Goal: Task Accomplishment & Management: Manage account settings

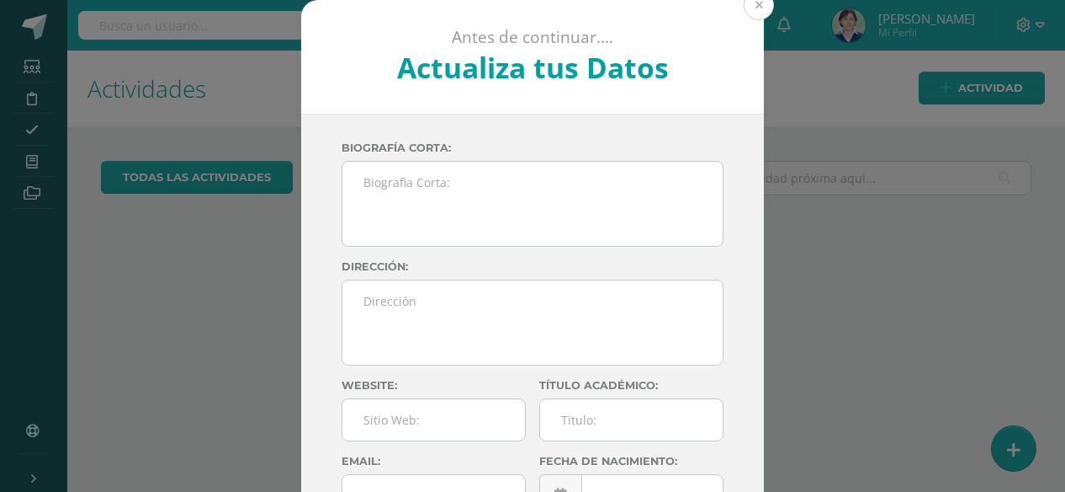
click at [757, 8] on button at bounding box center [759, 5] width 30 height 30
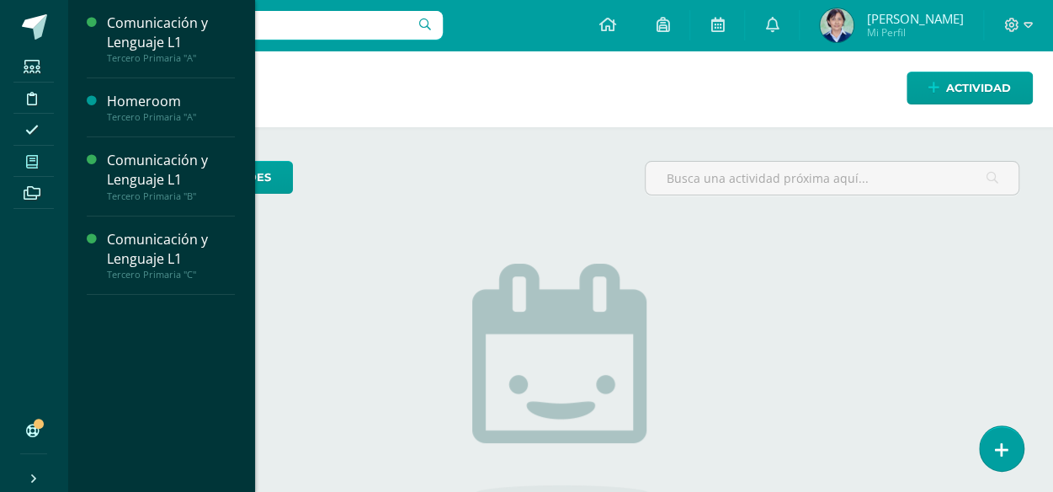
click at [32, 156] on icon at bounding box center [32, 161] width 12 height 13
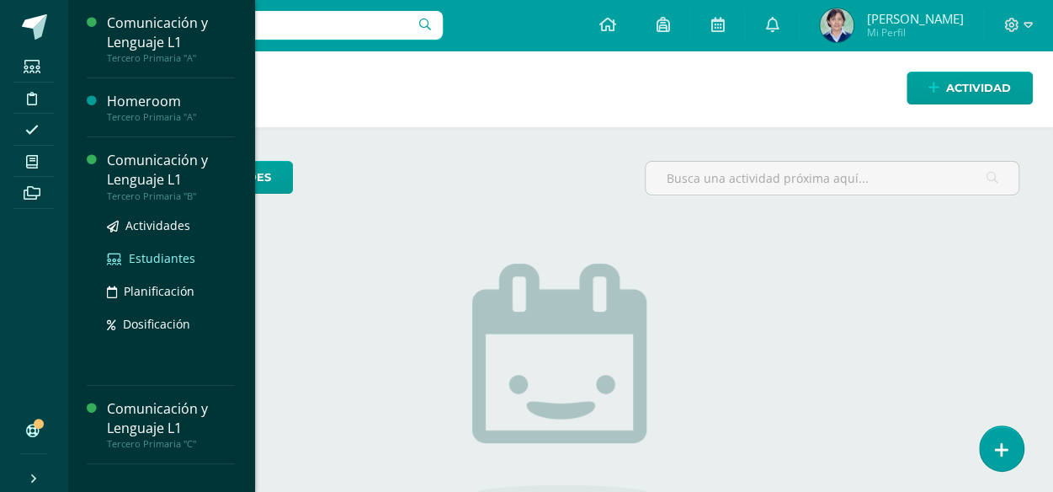
click at [164, 258] on span "Estudiantes" at bounding box center [162, 258] width 66 height 16
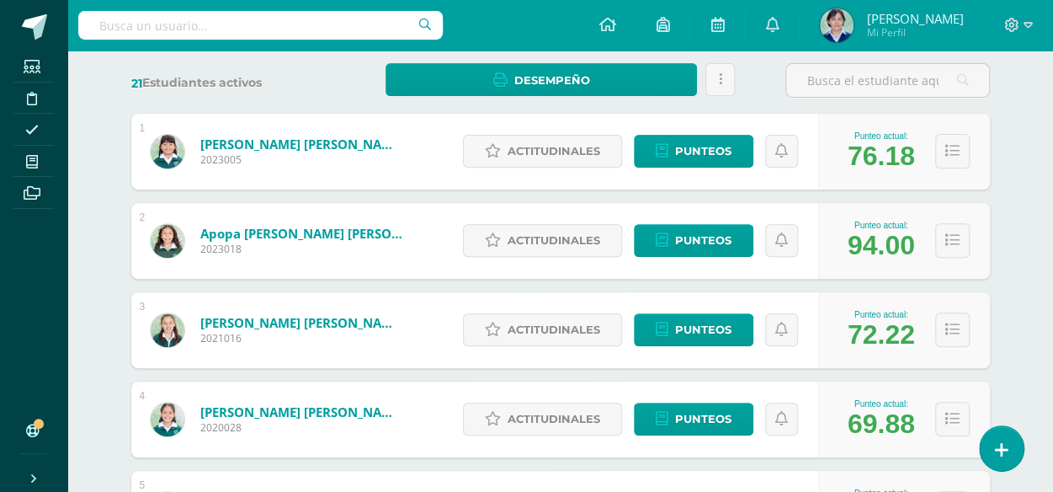
scroll to position [337, 0]
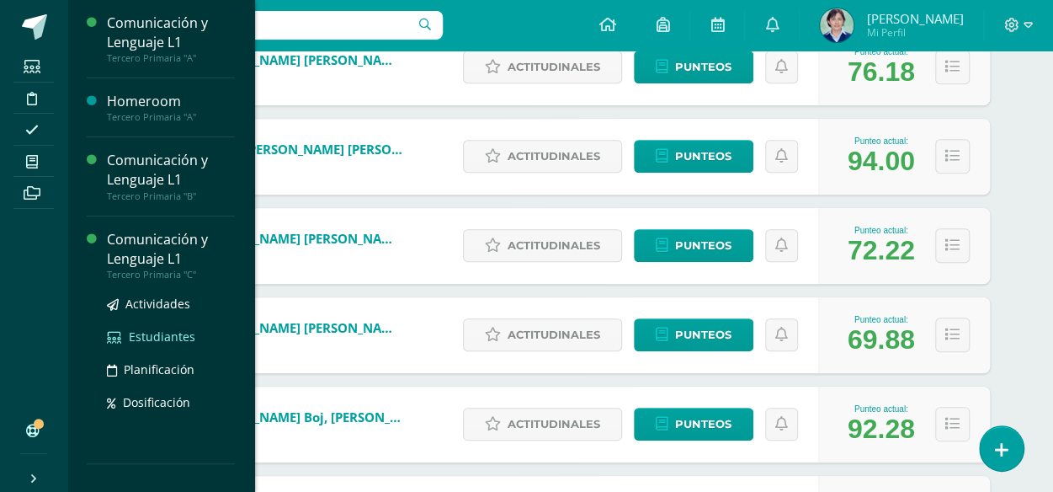
click at [158, 337] on span "Estudiantes" at bounding box center [162, 336] width 66 height 16
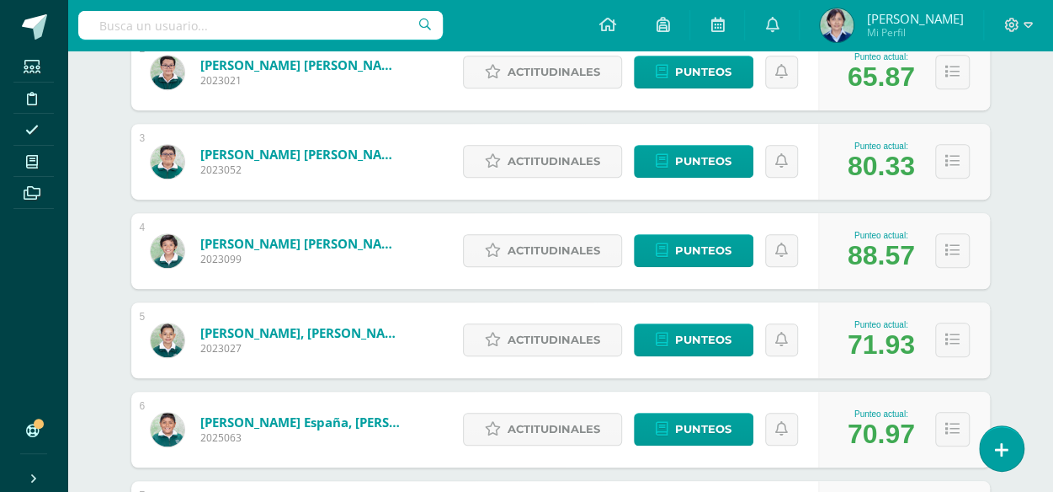
scroll to position [505, 0]
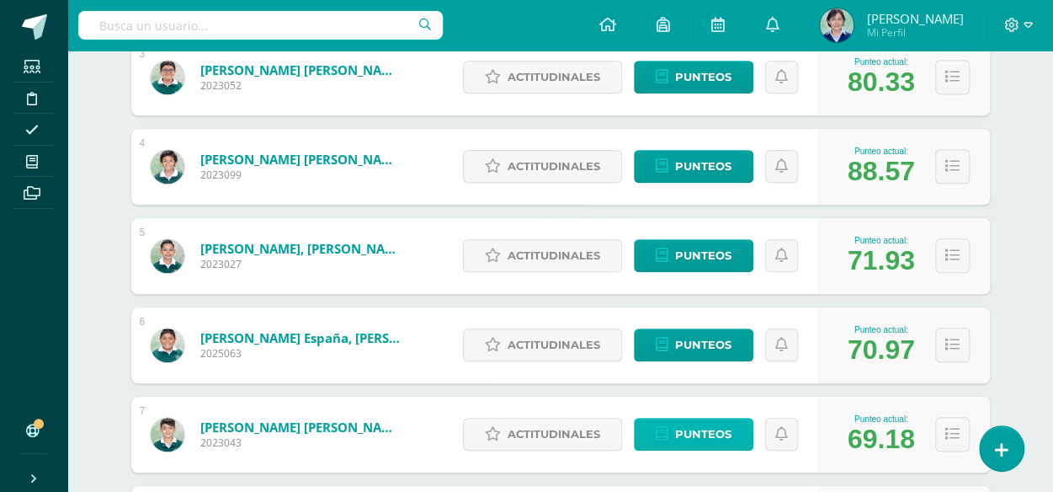
click at [714, 427] on span "Punteos" at bounding box center [703, 433] width 56 height 31
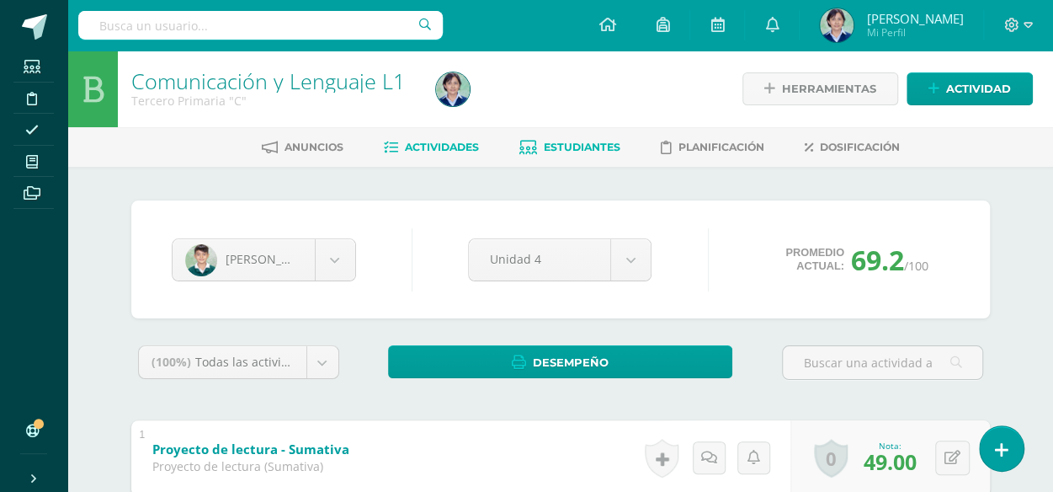
click at [433, 146] on span "Actividades" at bounding box center [442, 147] width 74 height 13
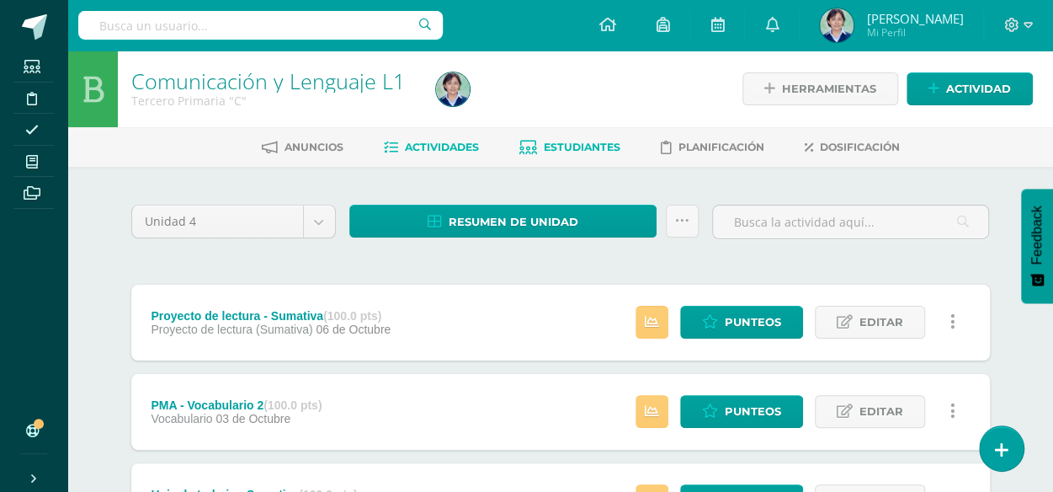
click at [589, 149] on span "Estudiantes" at bounding box center [582, 147] width 77 height 13
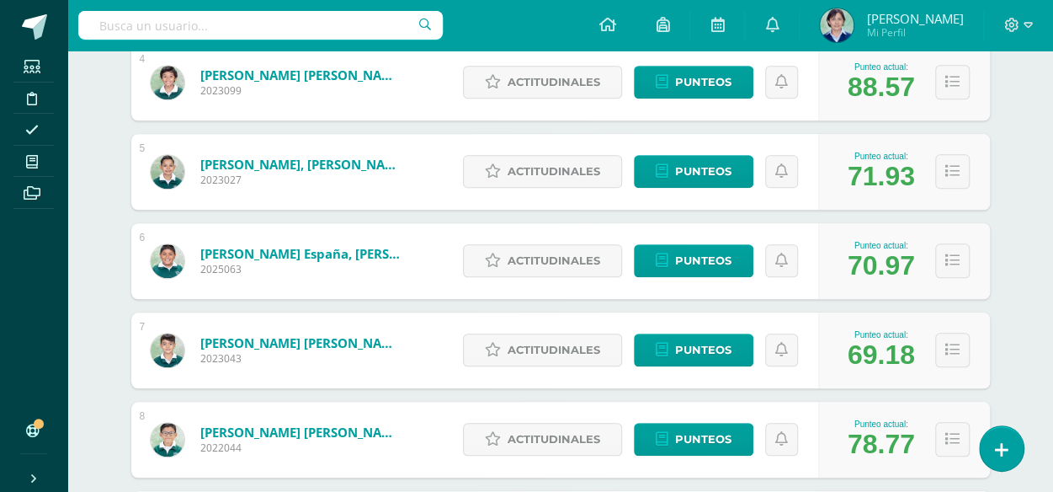
scroll to position [673, 0]
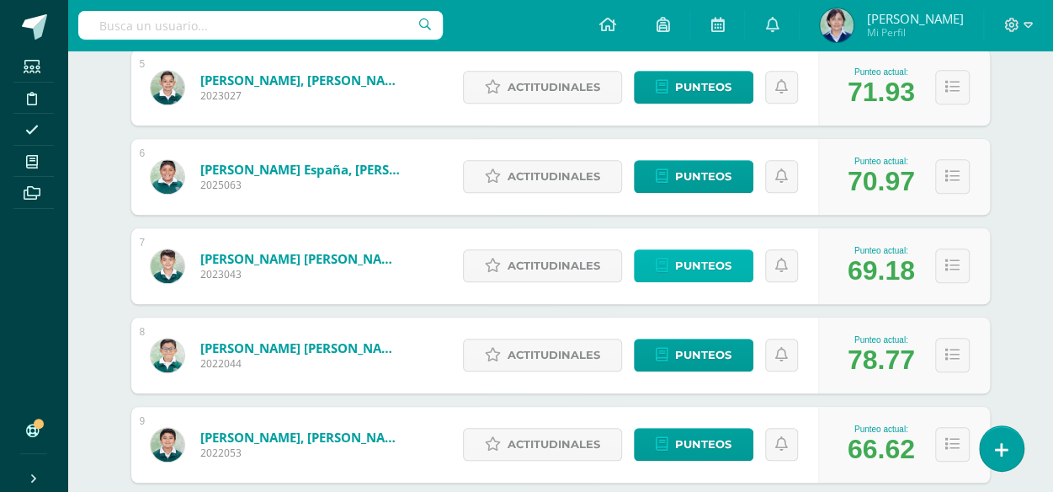
click at [709, 261] on span "Punteos" at bounding box center [703, 265] width 56 height 31
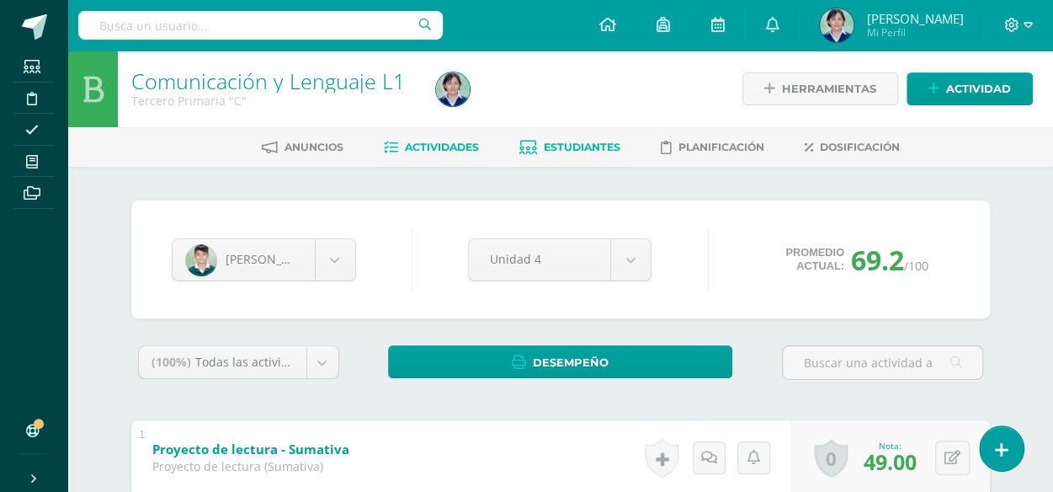
click at [438, 150] on span "Actividades" at bounding box center [442, 147] width 74 height 13
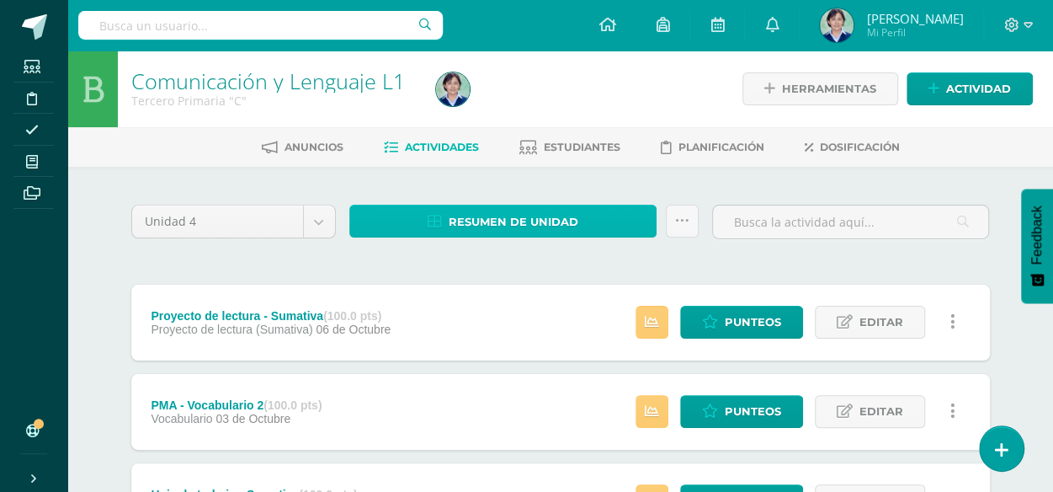
click at [506, 225] on span "Resumen de unidad" at bounding box center [514, 221] width 130 height 31
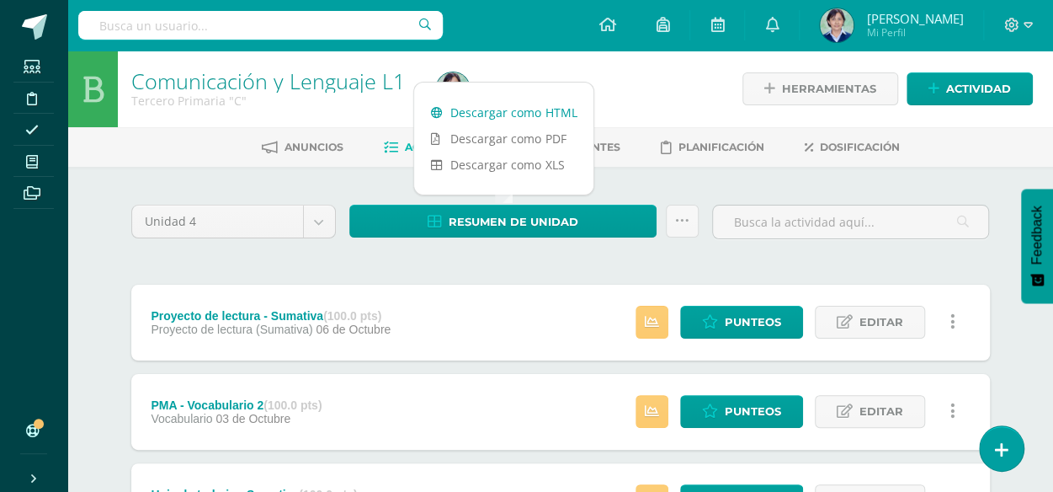
click at [486, 114] on link "Descargar como HTML" at bounding box center [503, 112] width 179 height 26
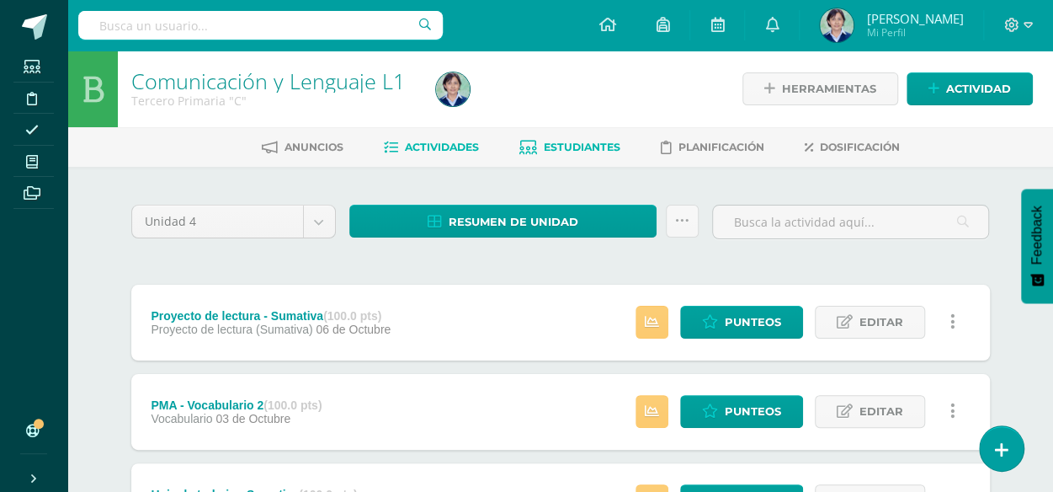
click at [581, 149] on span "Estudiantes" at bounding box center [582, 147] width 77 height 13
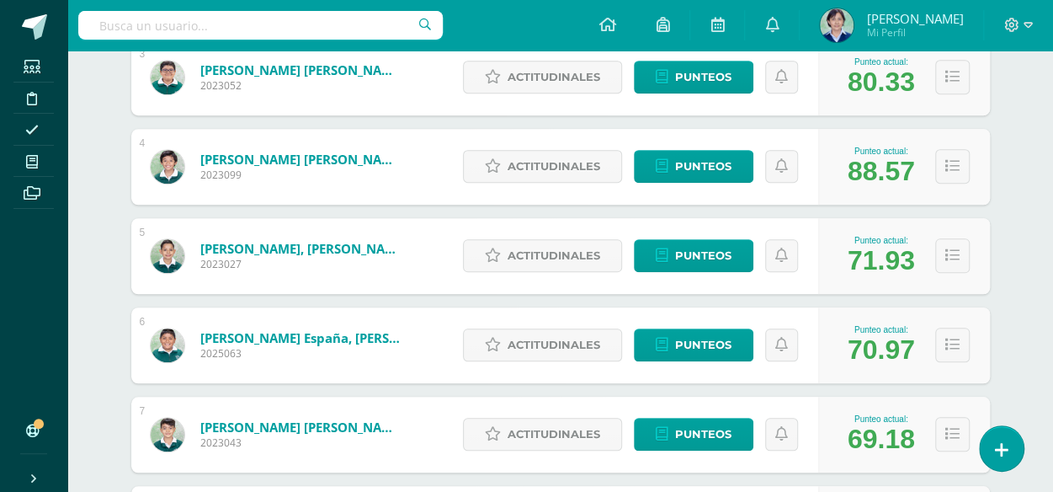
scroll to position [589, 0]
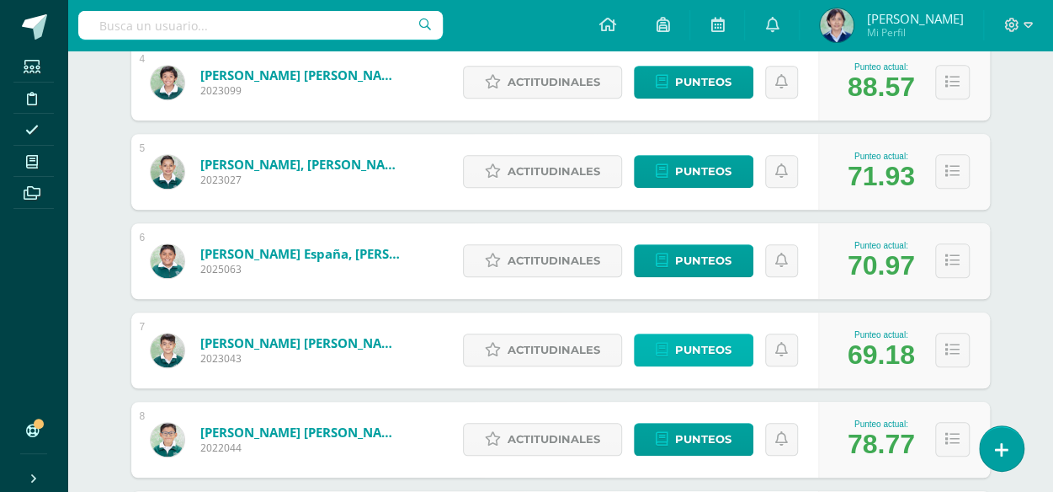
click at [697, 348] on span "Punteos" at bounding box center [703, 349] width 56 height 31
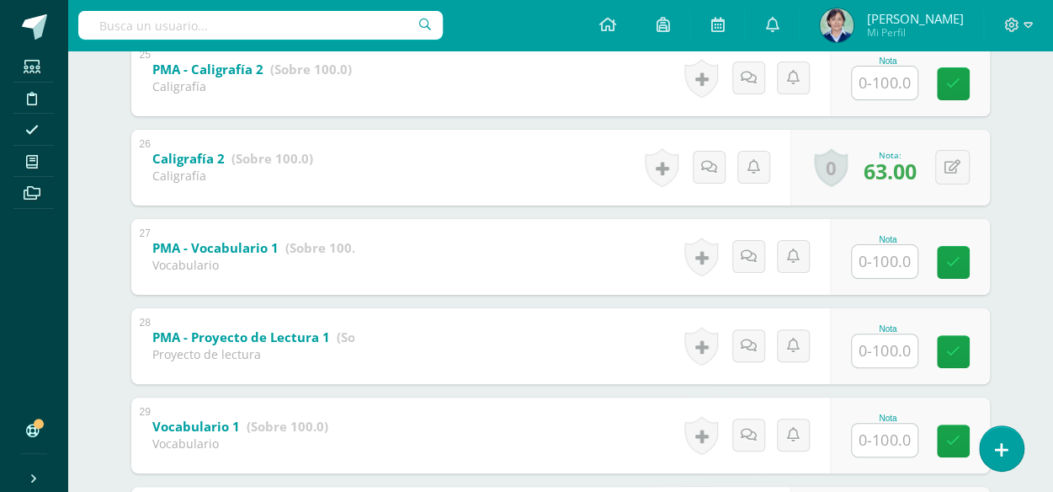
scroll to position [3319, 0]
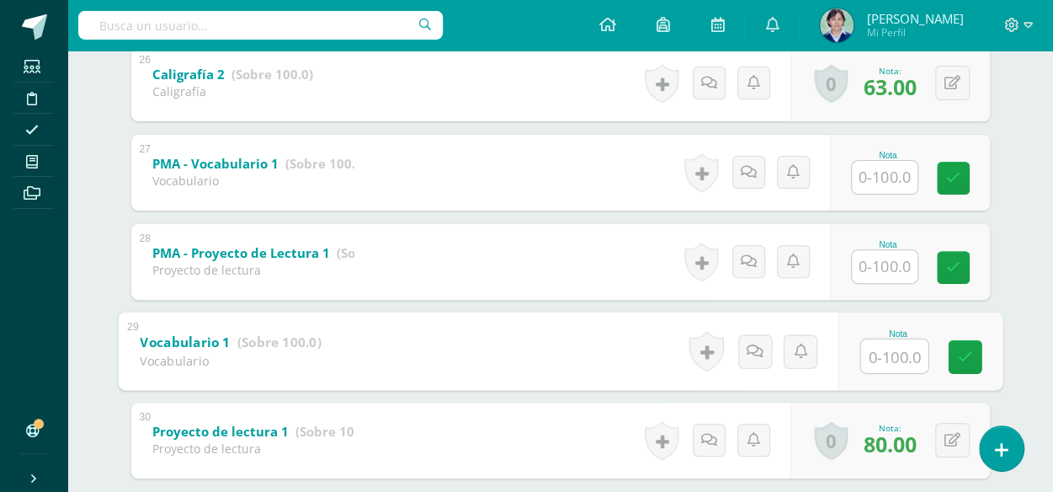
click at [890, 351] on input "text" at bounding box center [893, 355] width 67 height 34
type input "70"
click at [966, 367] on link at bounding box center [965, 356] width 34 height 34
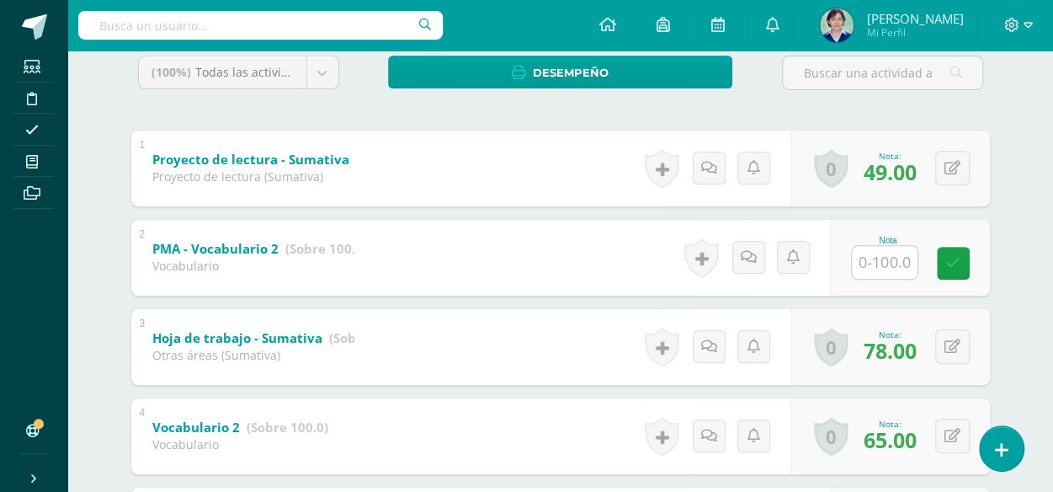
scroll to position [0, 0]
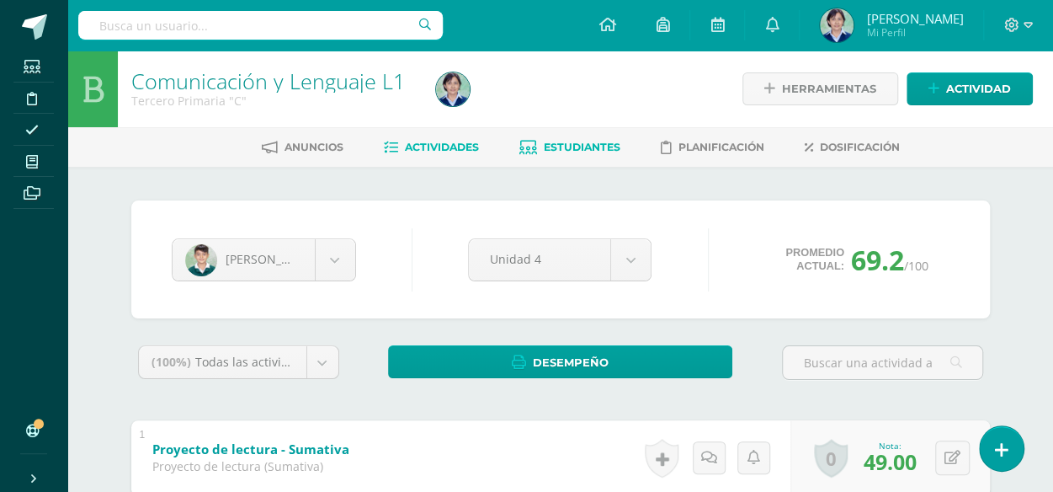
click at [442, 150] on span "Actividades" at bounding box center [442, 147] width 74 height 13
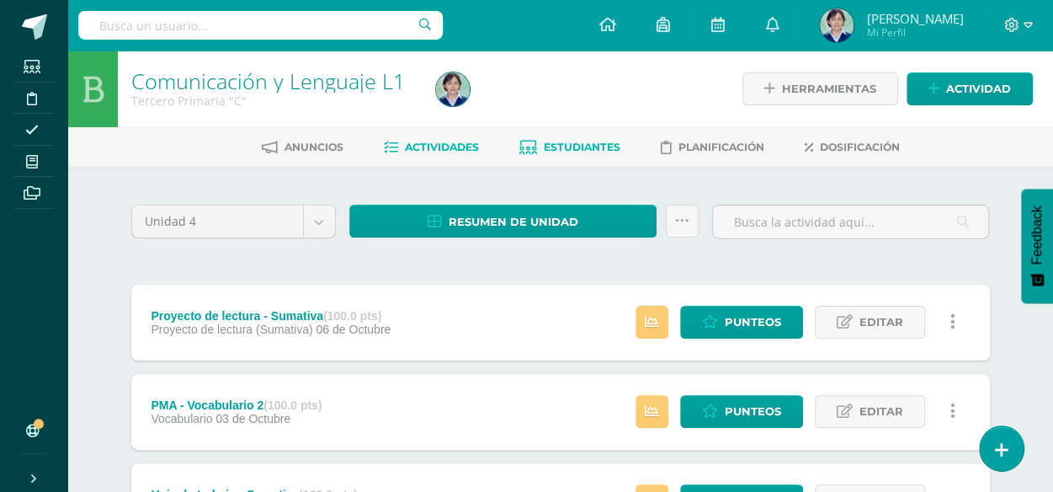
click at [571, 147] on span "Estudiantes" at bounding box center [582, 147] width 77 height 13
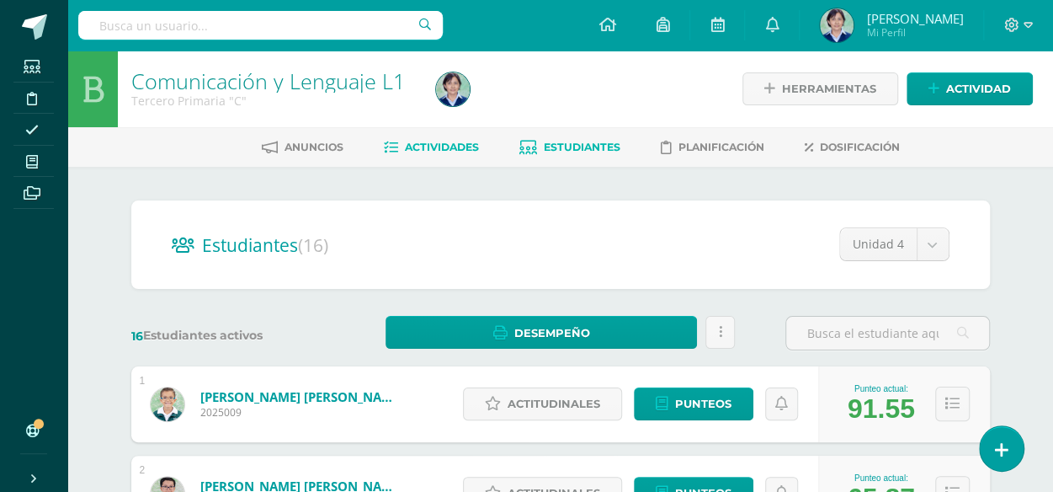
click at [417, 146] on span "Actividades" at bounding box center [442, 147] width 74 height 13
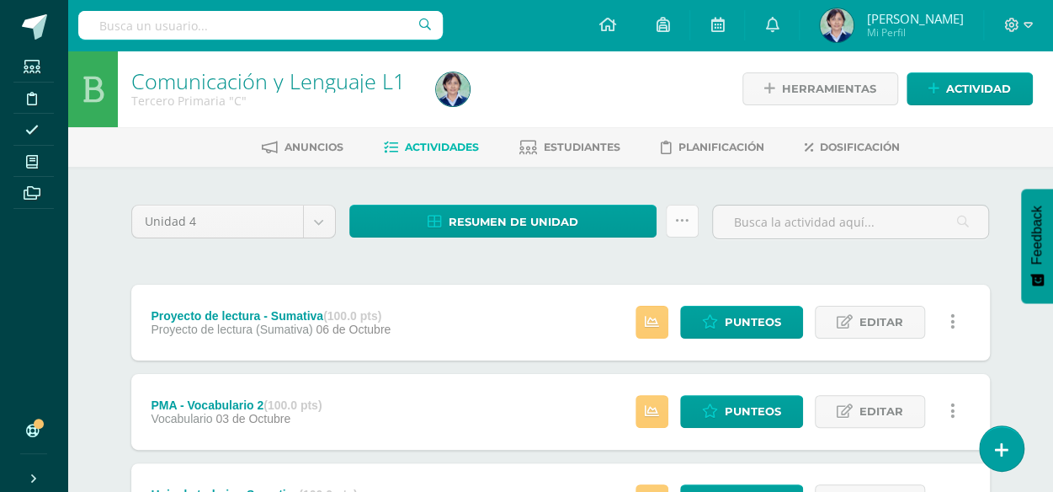
click at [682, 225] on icon at bounding box center [682, 221] width 14 height 14
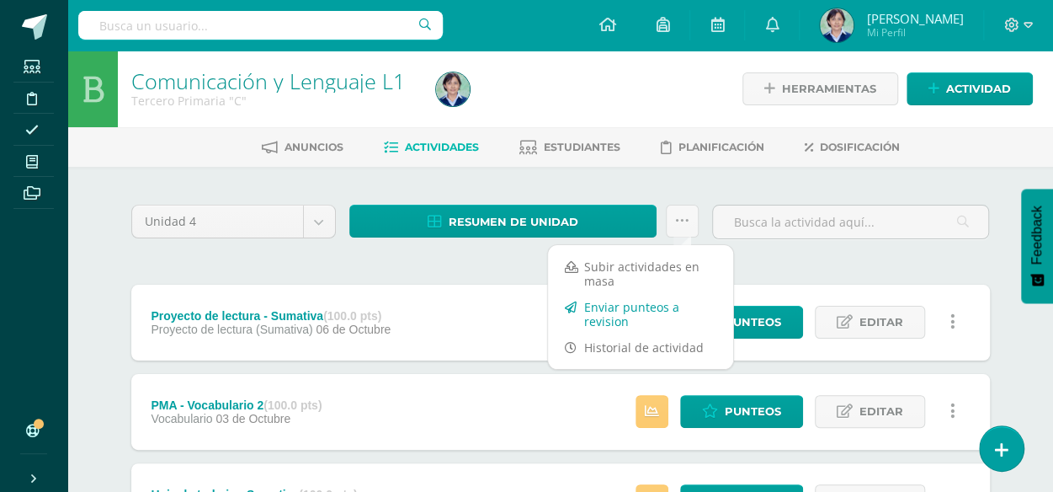
click at [614, 313] on link "Enviar punteos a revision" at bounding box center [640, 314] width 185 height 40
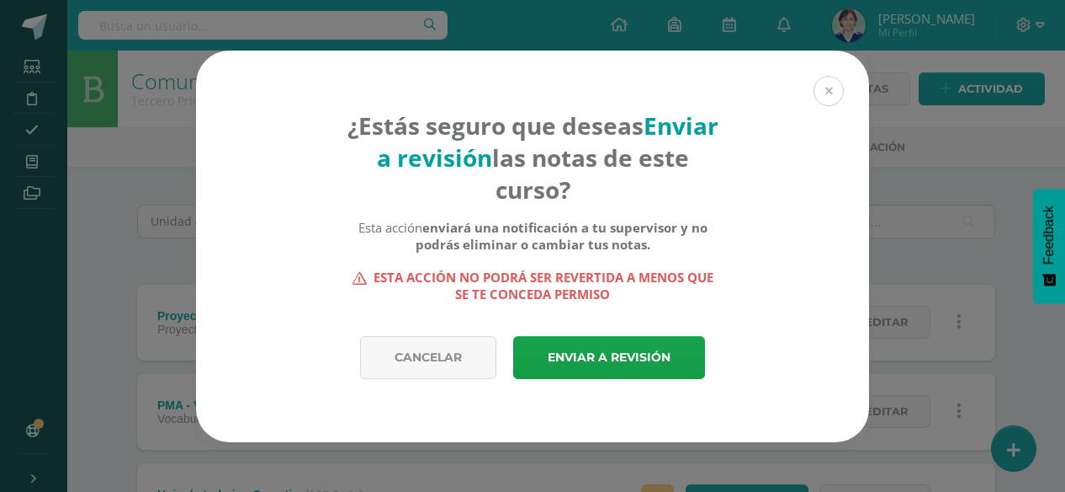
click at [821, 86] on button at bounding box center [829, 91] width 30 height 30
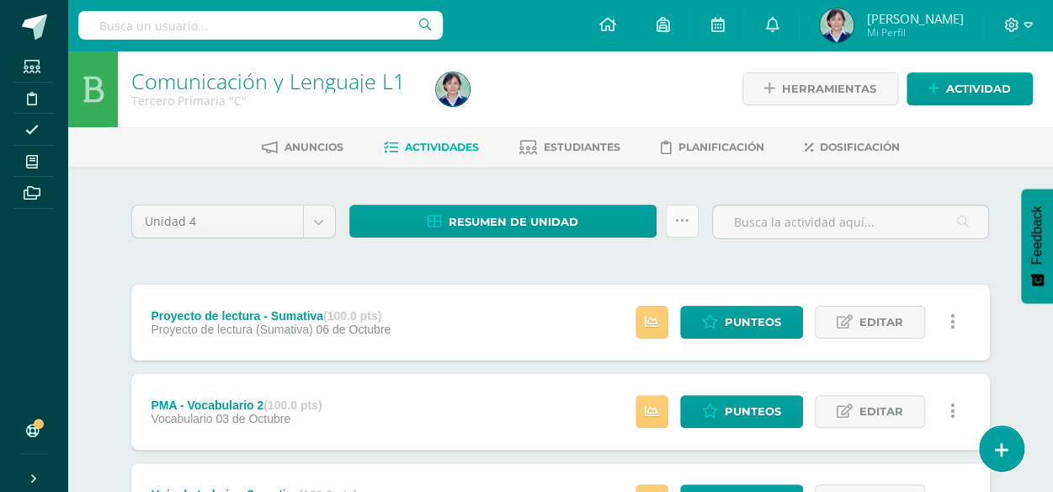
click at [682, 218] on icon at bounding box center [682, 221] width 14 height 14
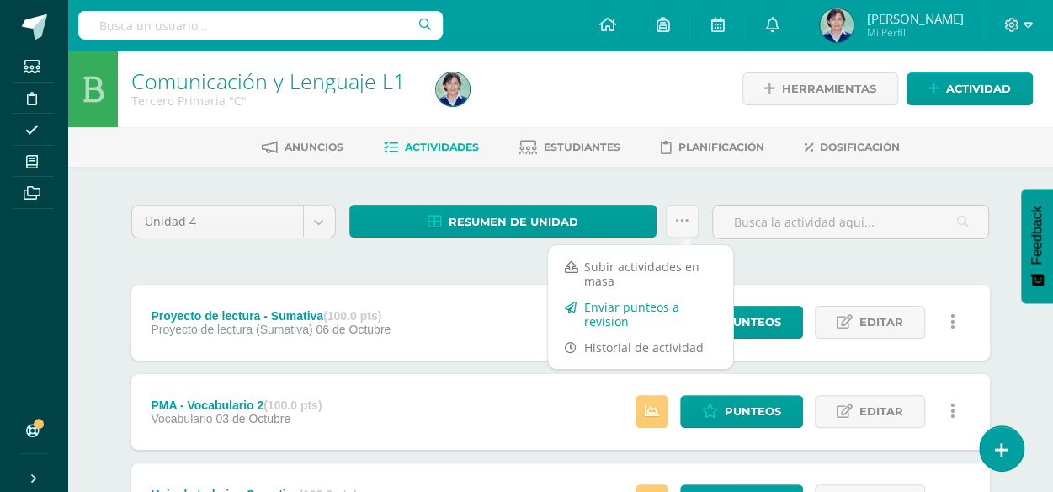
click at [606, 317] on link "Enviar punteos a revision" at bounding box center [640, 314] width 185 height 40
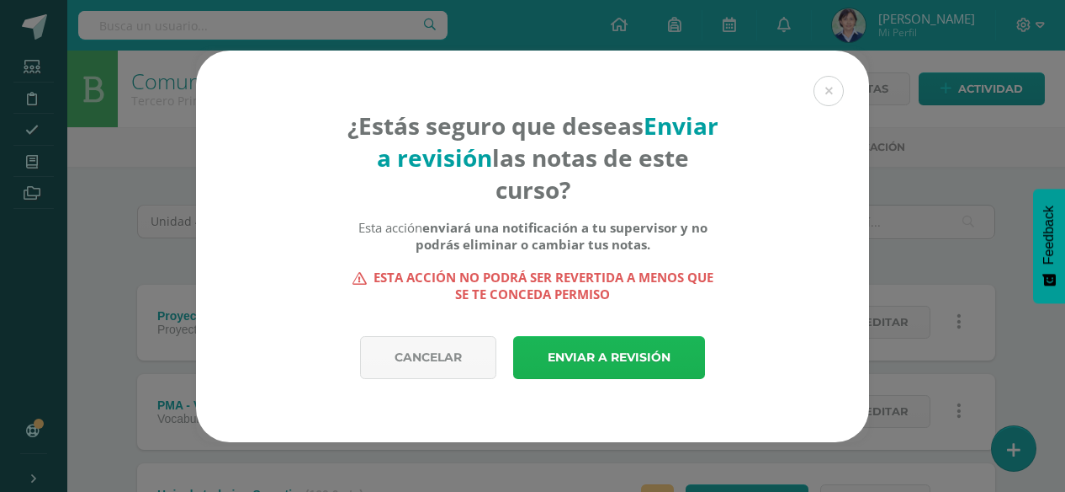
click at [606, 360] on link "Enviar a revisión" at bounding box center [609, 357] width 192 height 43
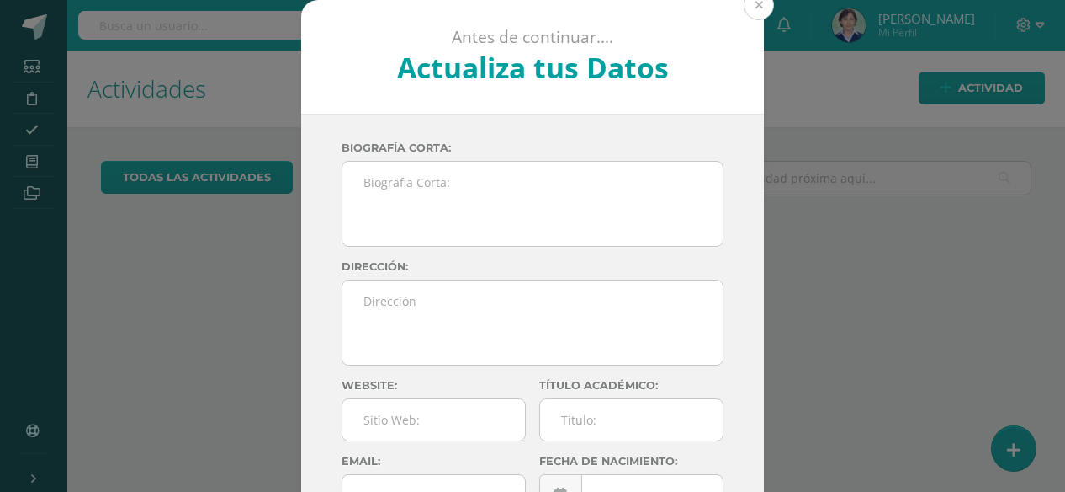
click at [757, 1] on button at bounding box center [759, 5] width 30 height 30
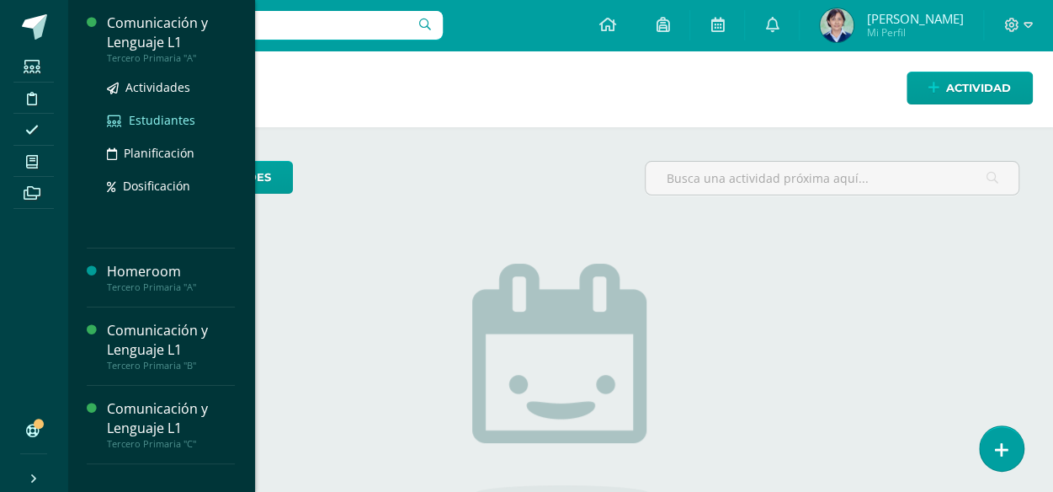
click at [166, 120] on span "Estudiantes" at bounding box center [162, 120] width 66 height 16
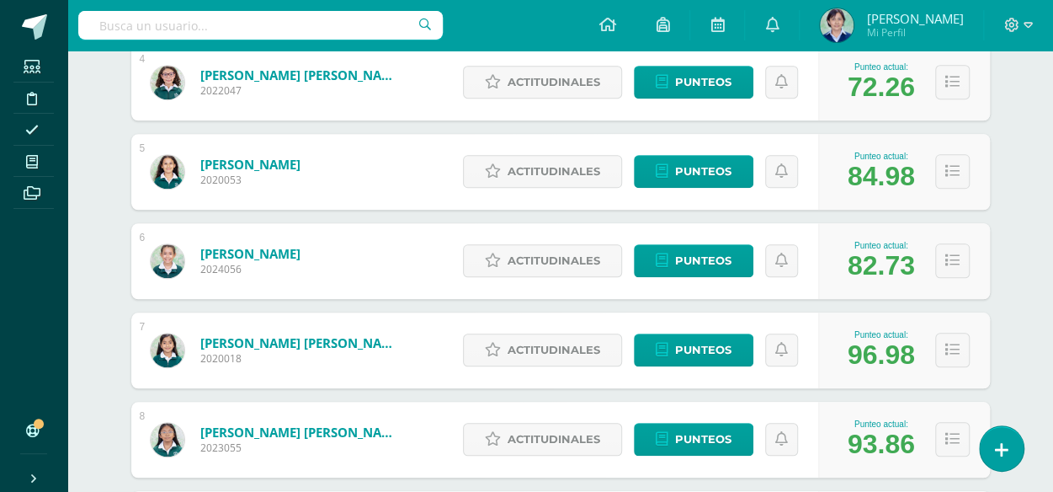
scroll to position [757, 0]
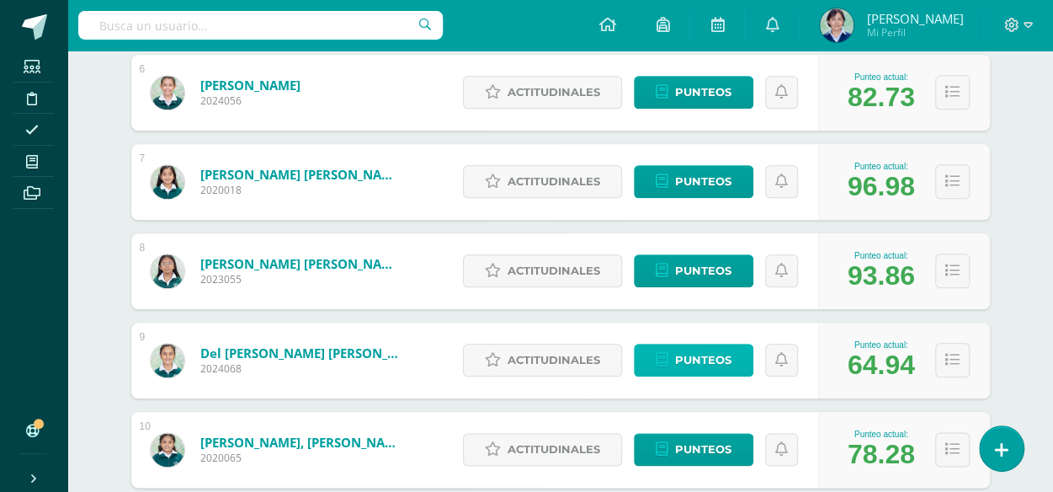
click at [706, 352] on span "Punteos" at bounding box center [703, 359] width 56 height 31
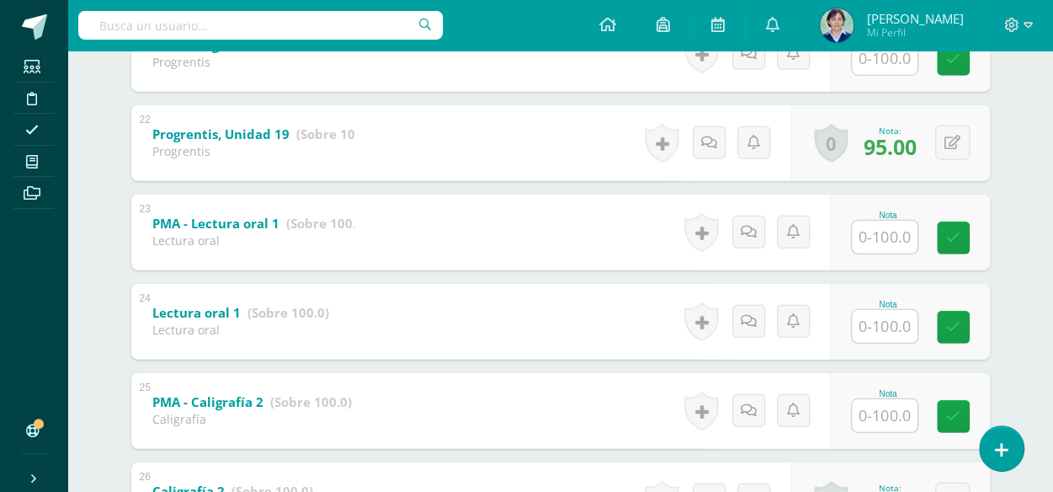
scroll to position [2272, 0]
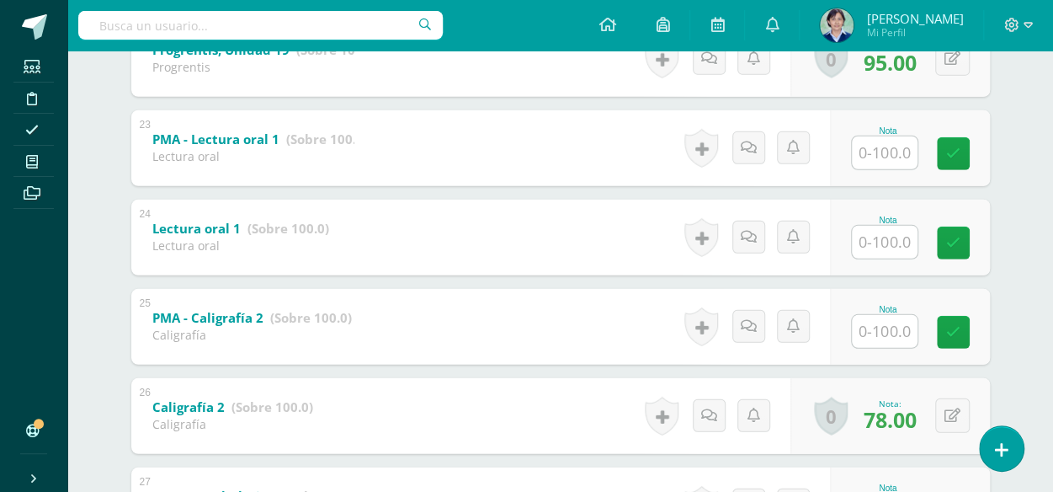
click at [891, 245] on input "text" at bounding box center [885, 242] width 66 height 33
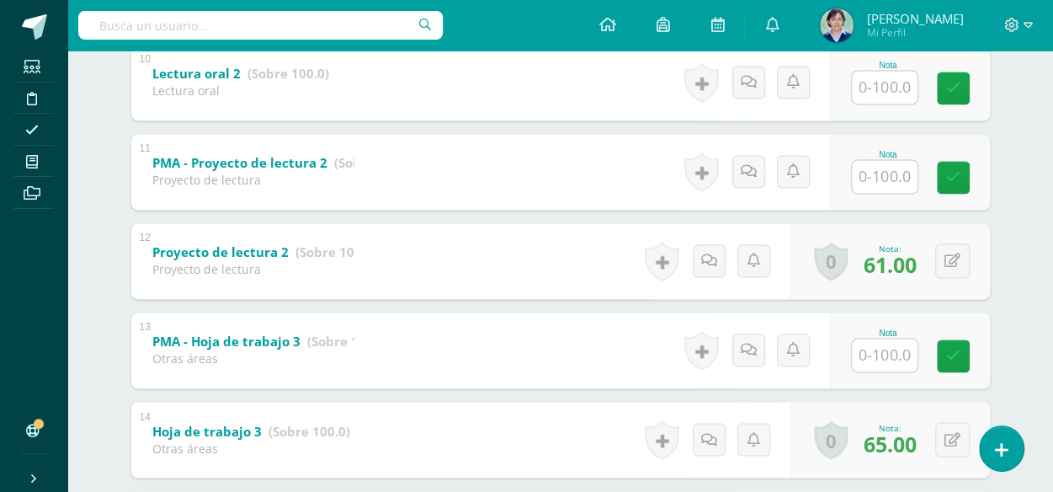
scroll to position [1094, 0]
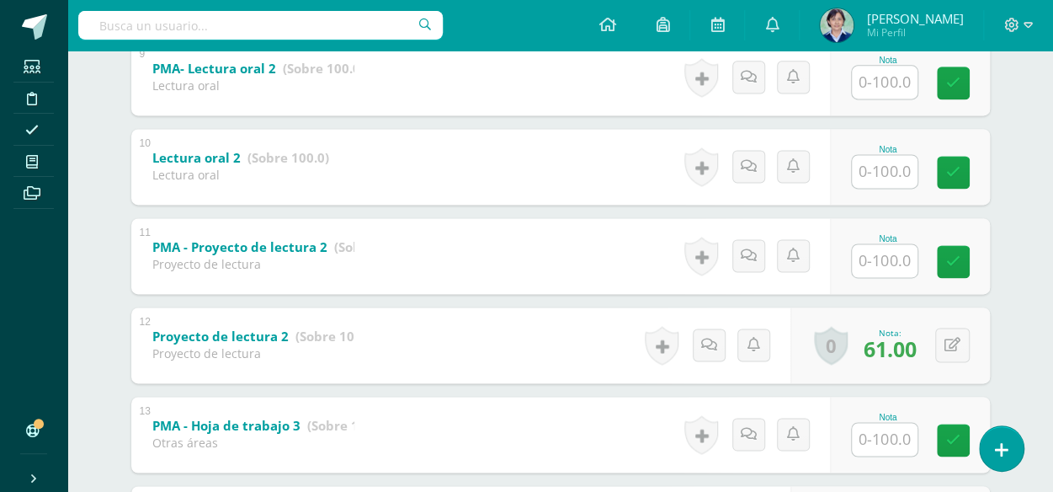
type input "70"
click at [890, 176] on input "text" at bounding box center [885, 171] width 66 height 33
type input "70"
click at [954, 173] on link at bounding box center [965, 172] width 34 height 34
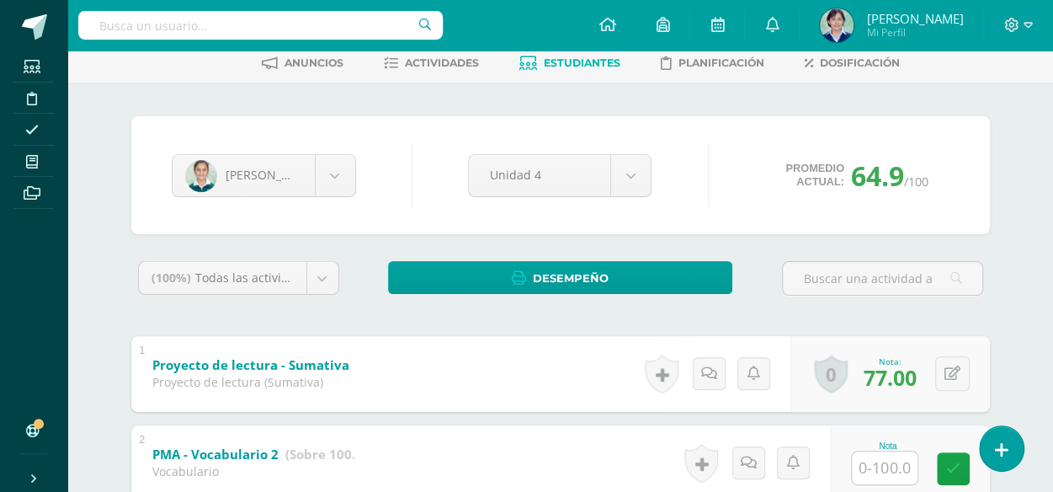
scroll to position [0, 0]
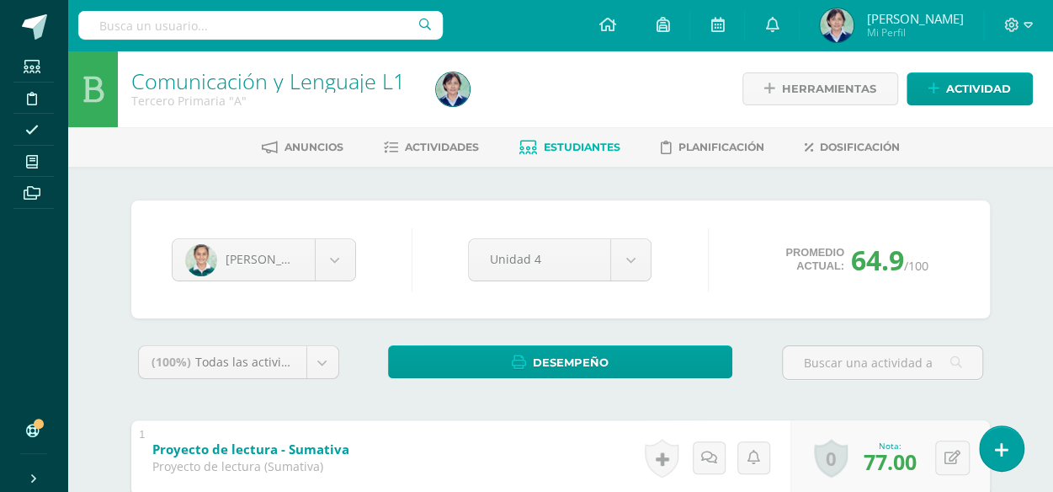
click at [561, 143] on span "Estudiantes" at bounding box center [582, 147] width 77 height 13
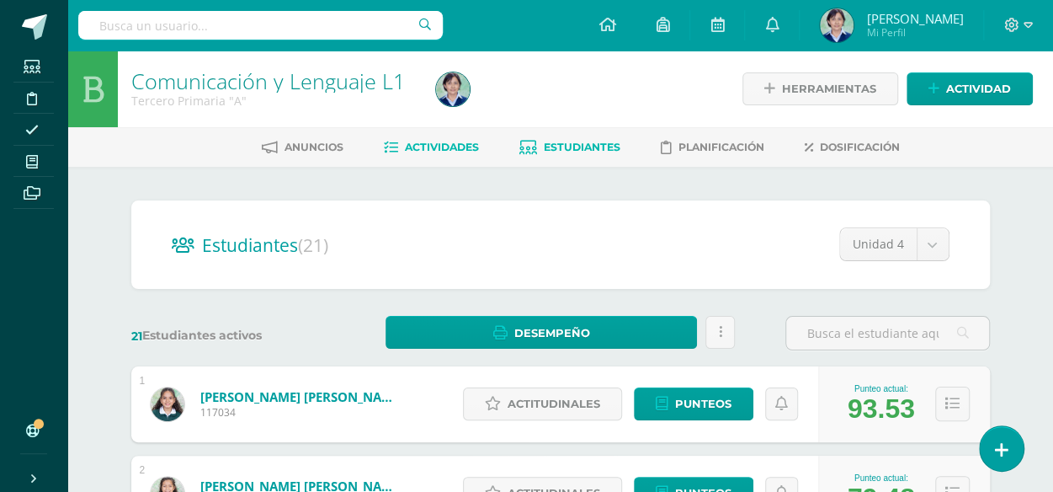
click at [441, 148] on span "Actividades" at bounding box center [442, 147] width 74 height 13
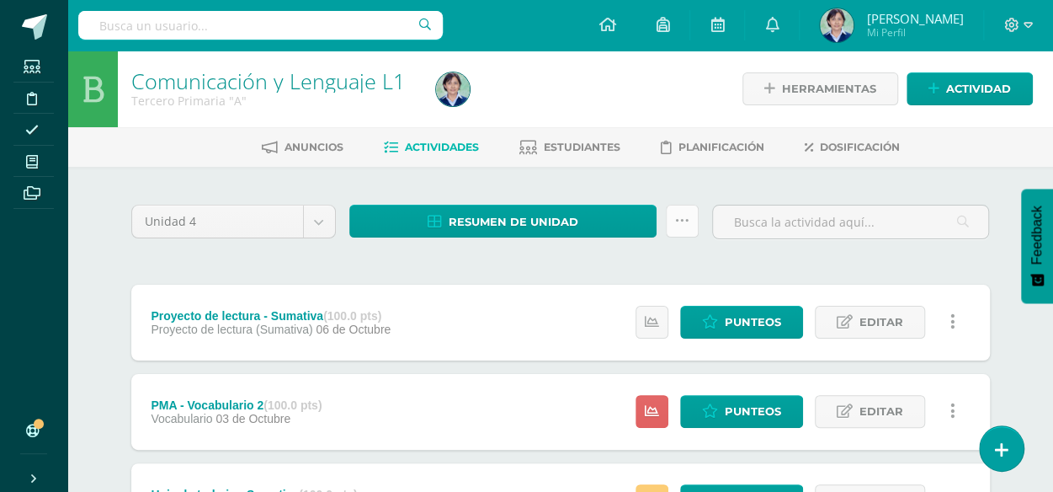
click at [681, 221] on icon at bounding box center [682, 221] width 14 height 14
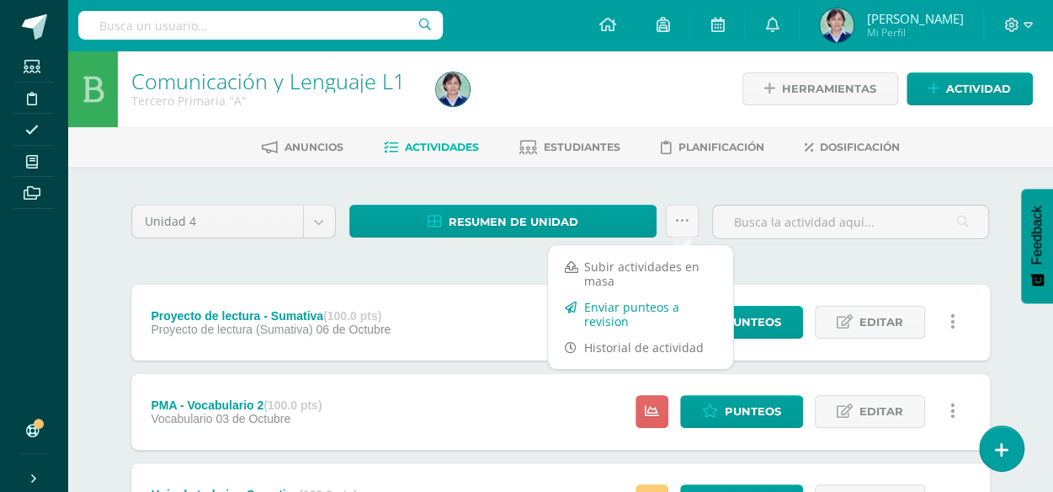
click at [602, 310] on link "Enviar punteos a revision" at bounding box center [640, 314] width 185 height 40
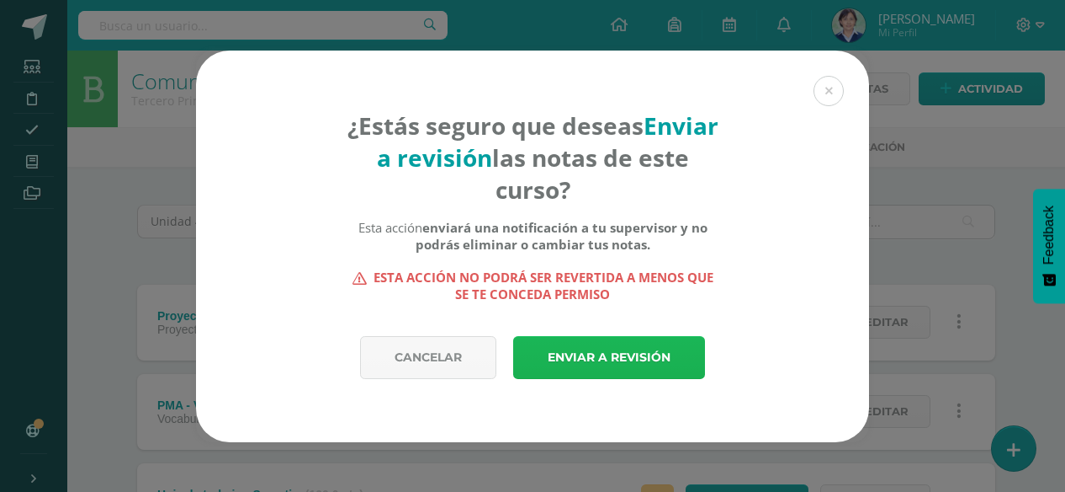
click at [590, 353] on link "Enviar a revisión" at bounding box center [609, 357] width 192 height 43
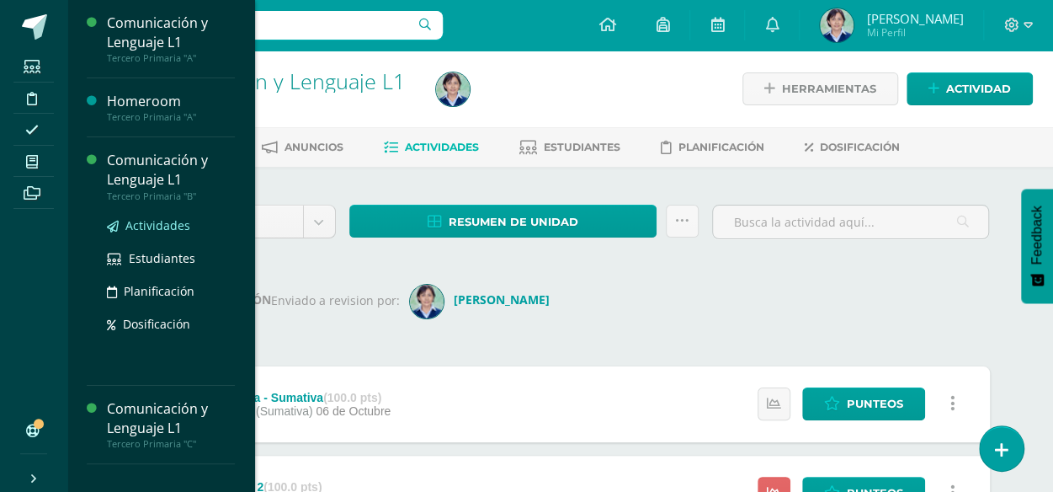
click at [153, 226] on span "Actividades" at bounding box center [157, 225] width 65 height 16
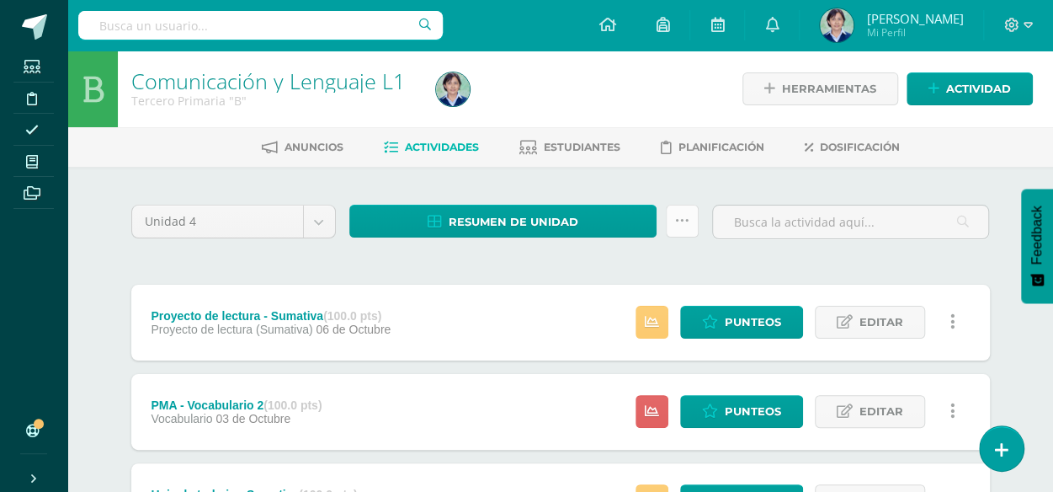
click at [686, 224] on icon at bounding box center [682, 221] width 14 height 14
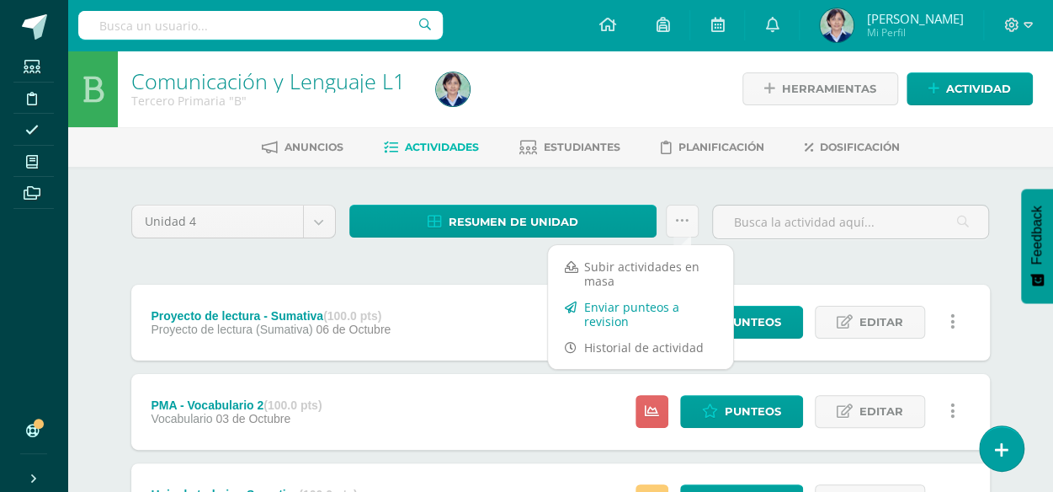
click at [619, 311] on link "Enviar punteos a revision" at bounding box center [640, 314] width 185 height 40
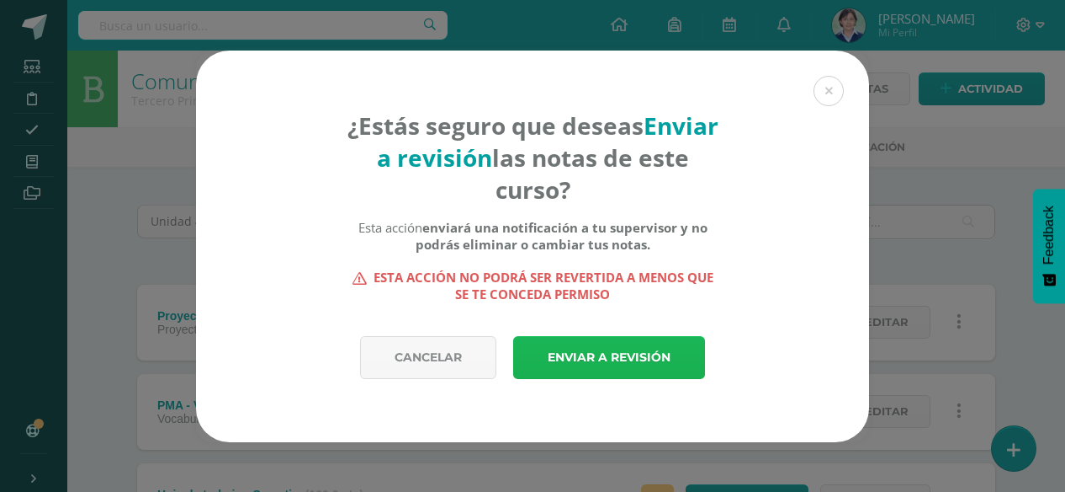
click at [585, 354] on link "Enviar a revisión" at bounding box center [609, 357] width 192 height 43
